Goal: Browse casually

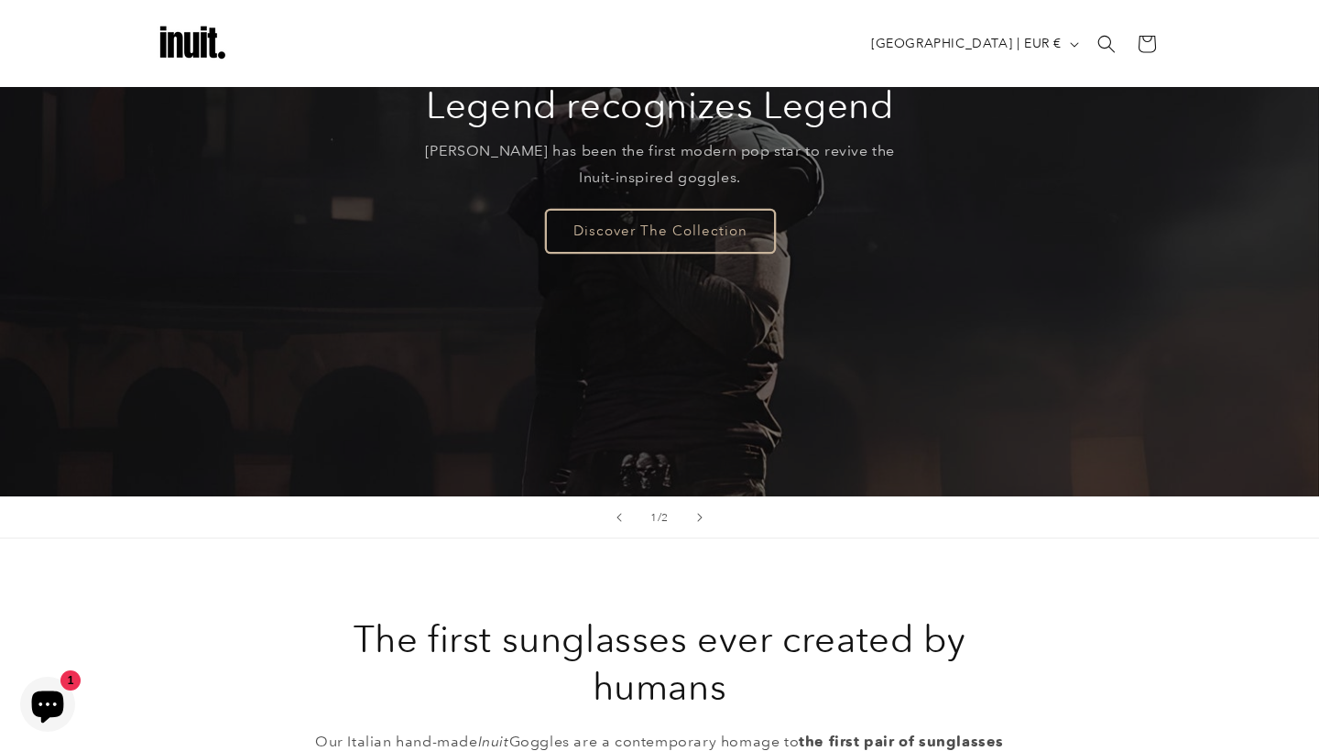
scroll to position [165, 0]
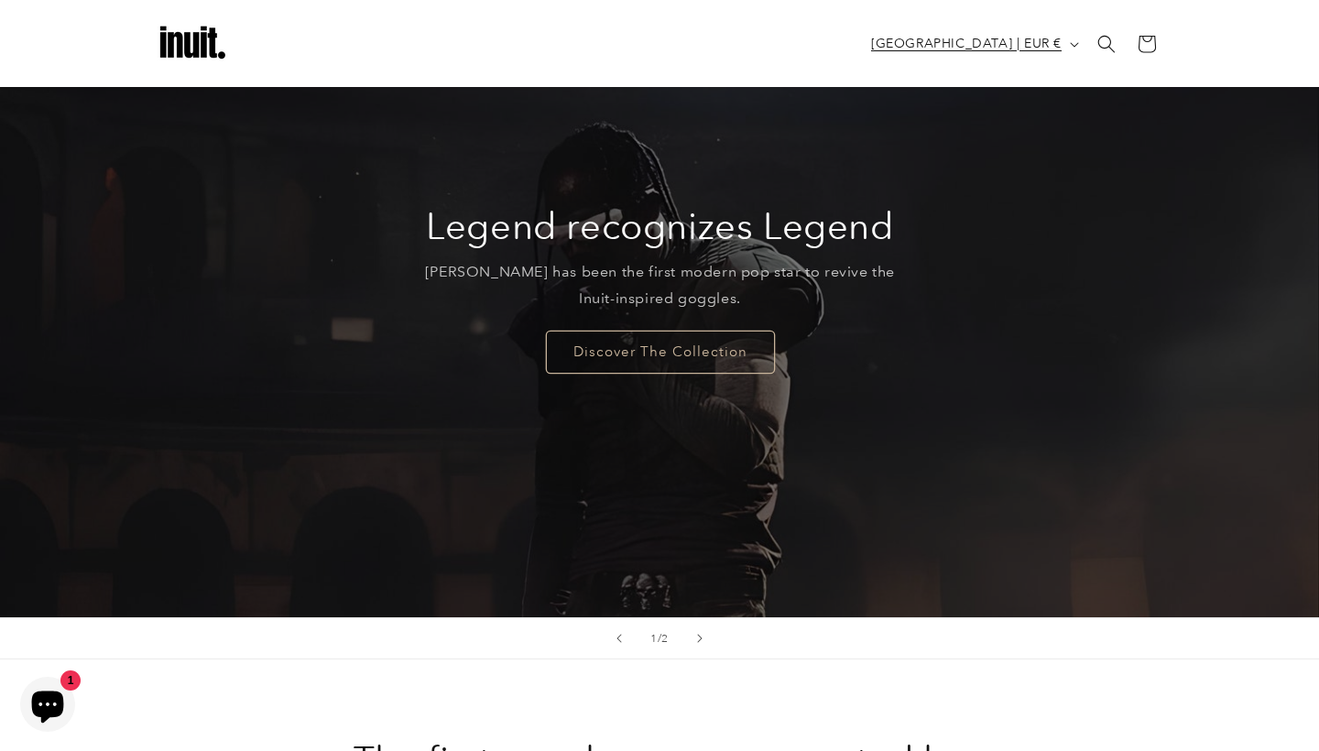
click at [1003, 51] on span "[GEOGRAPHIC_DATA] | EUR €" at bounding box center [966, 43] width 191 height 19
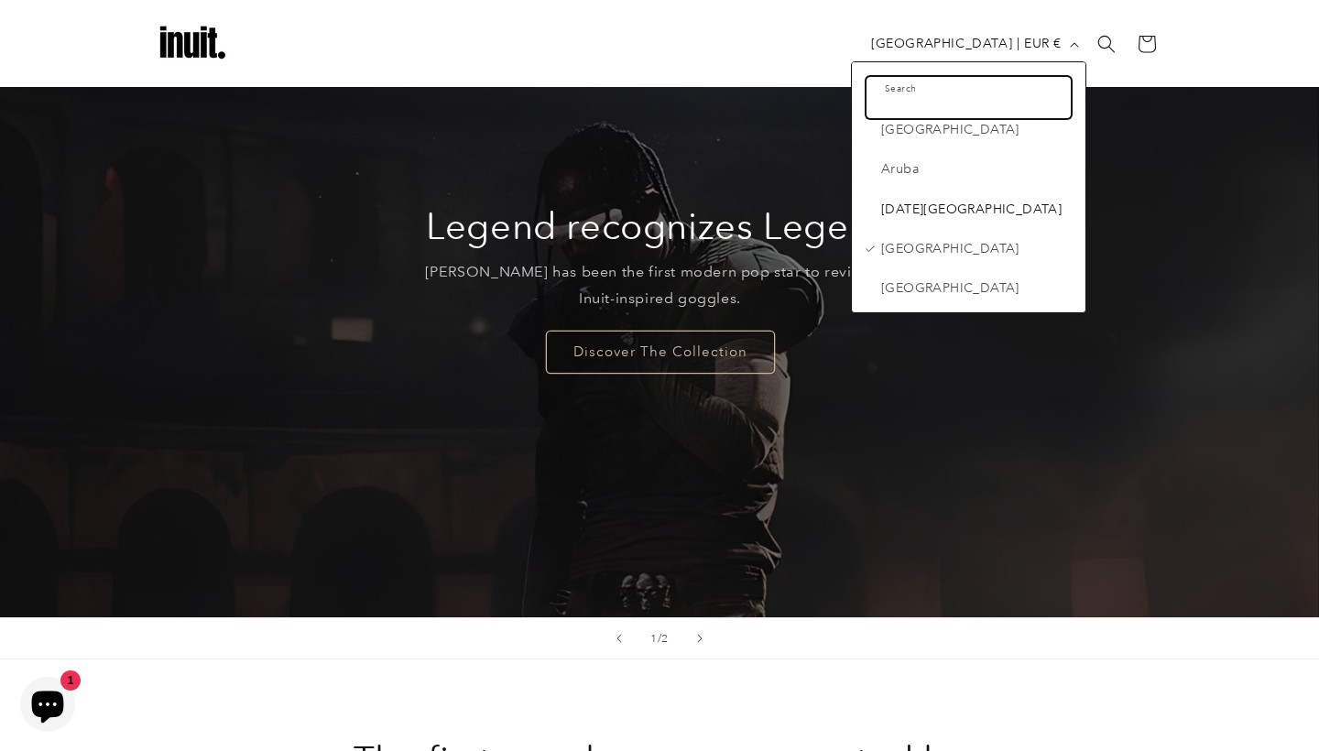
scroll to position [381, 0]
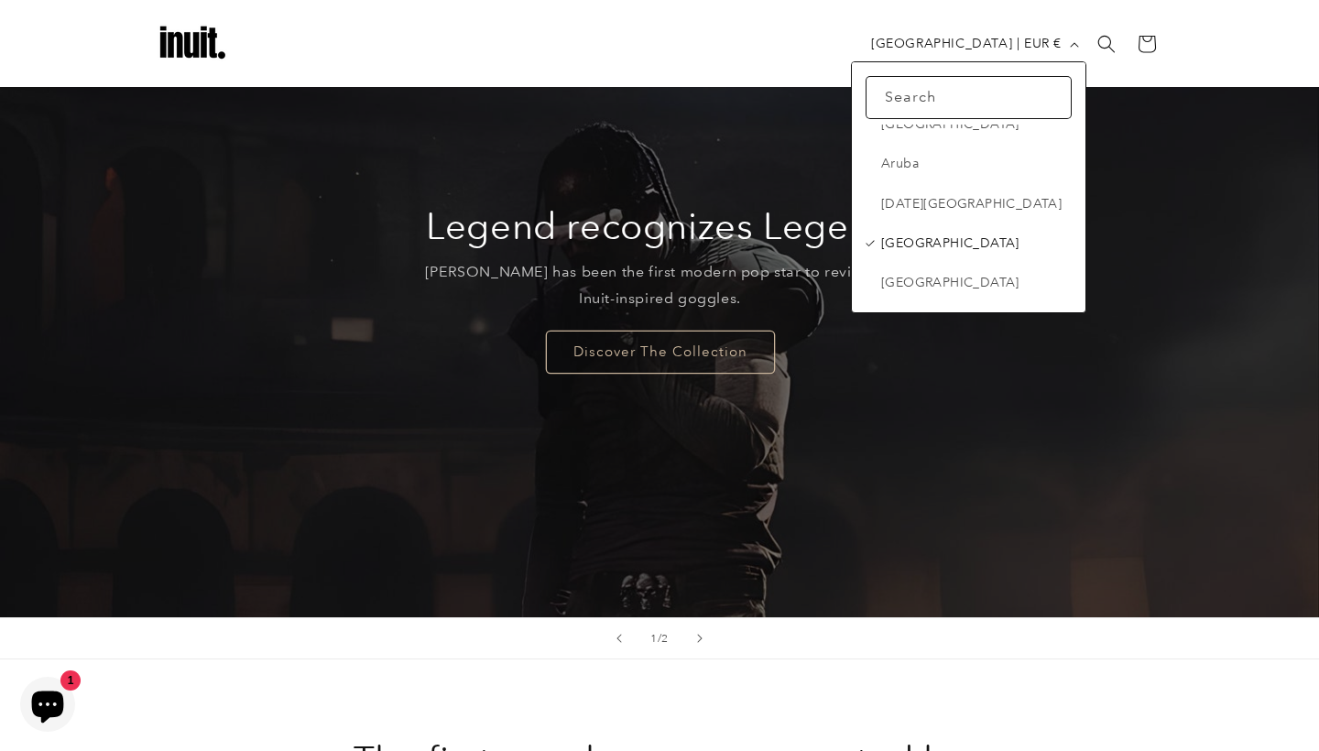
click at [936, 237] on span "[GEOGRAPHIC_DATA]" at bounding box center [974, 243] width 186 height 23
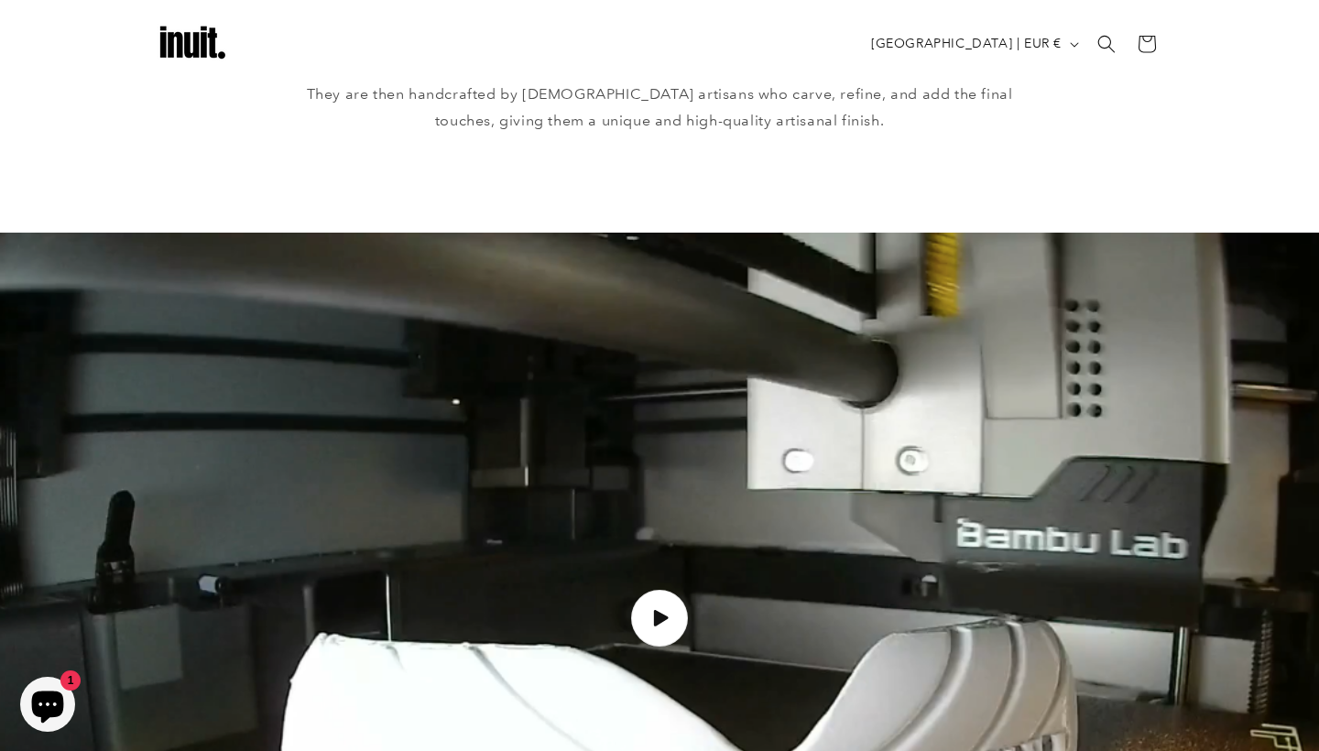
scroll to position [1557, 0]
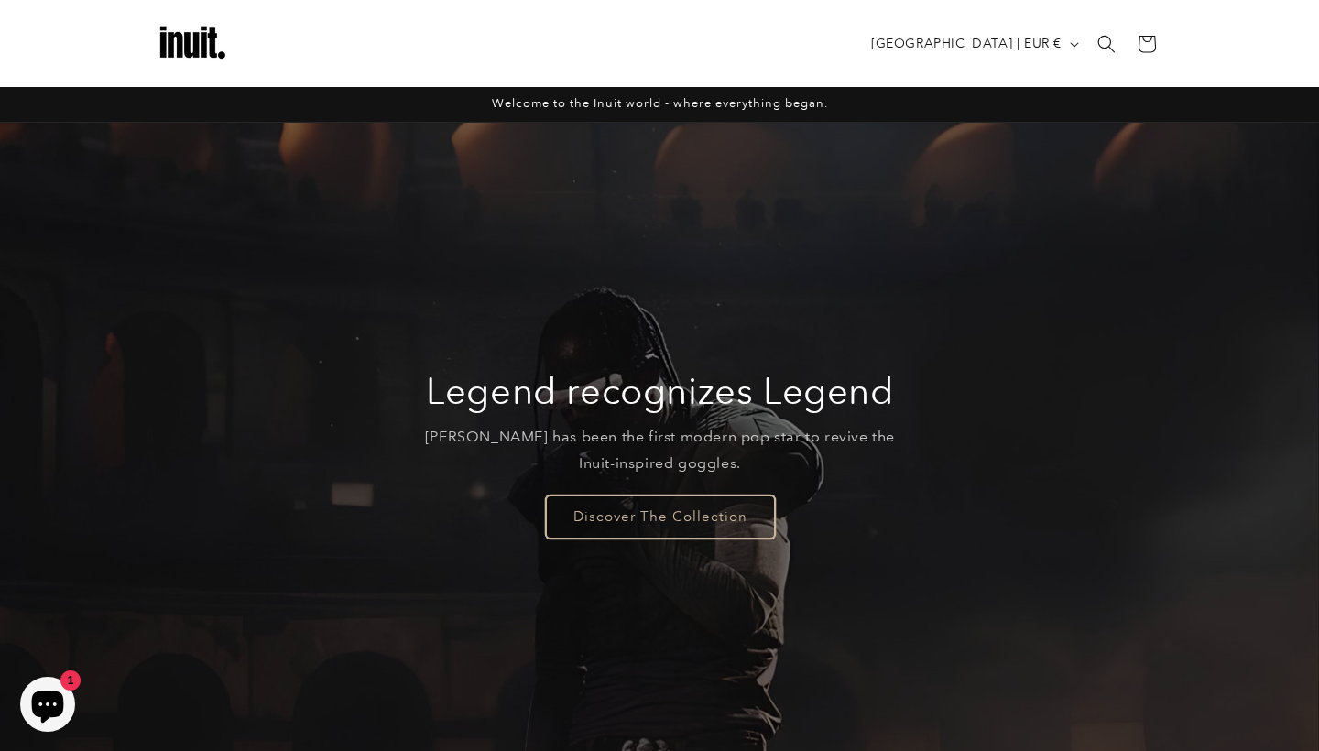
click at [634, 507] on link "Discover The Collection" at bounding box center [659, 516] width 229 height 43
